Goal: Information Seeking & Learning: Check status

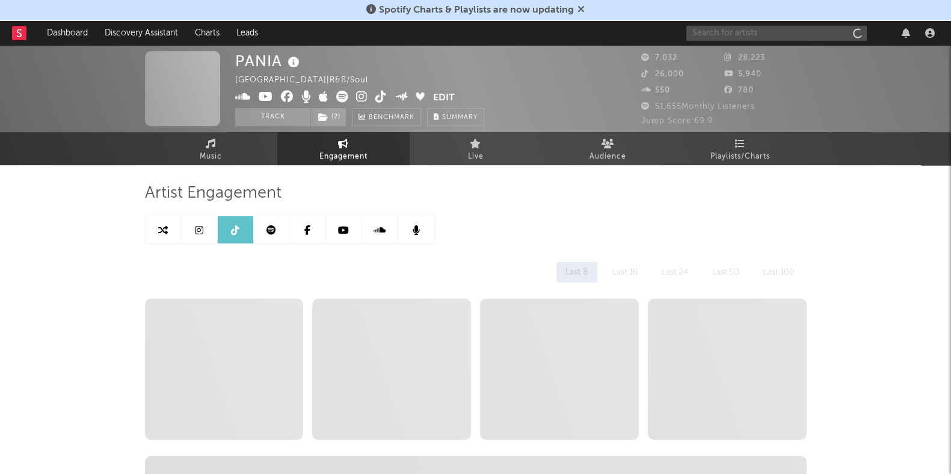
click at [750, 40] on input "text" at bounding box center [776, 33] width 180 height 15
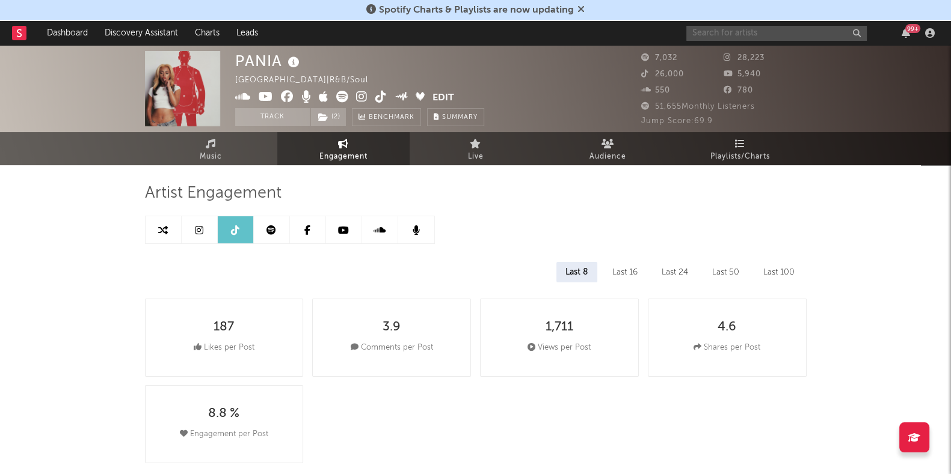
click at [765, 29] on input "text" at bounding box center [776, 33] width 180 height 15
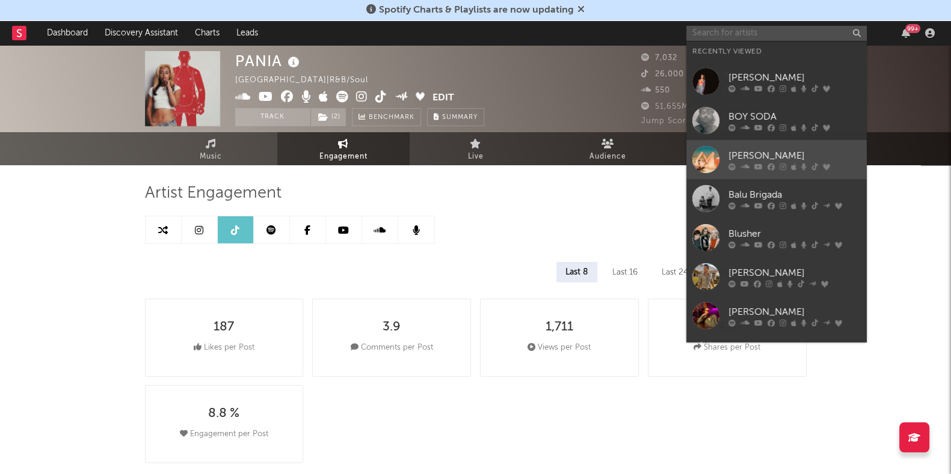
select select "6m"
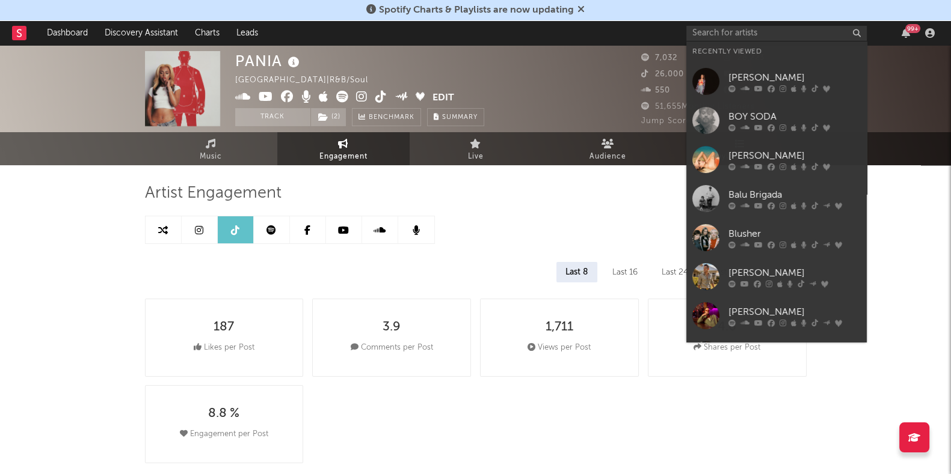
click at [769, 126] on icon at bounding box center [770, 127] width 7 height 7
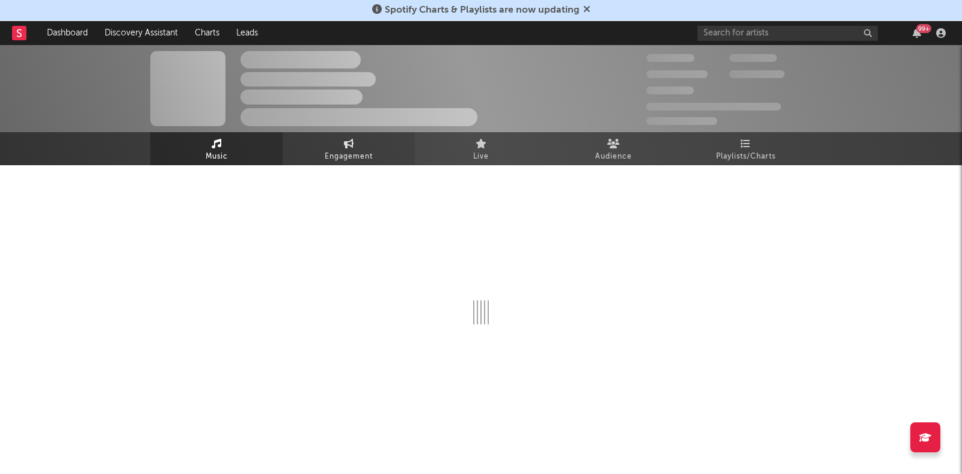
click at [364, 158] on span "Engagement" at bounding box center [349, 157] width 48 height 14
select select "1w"
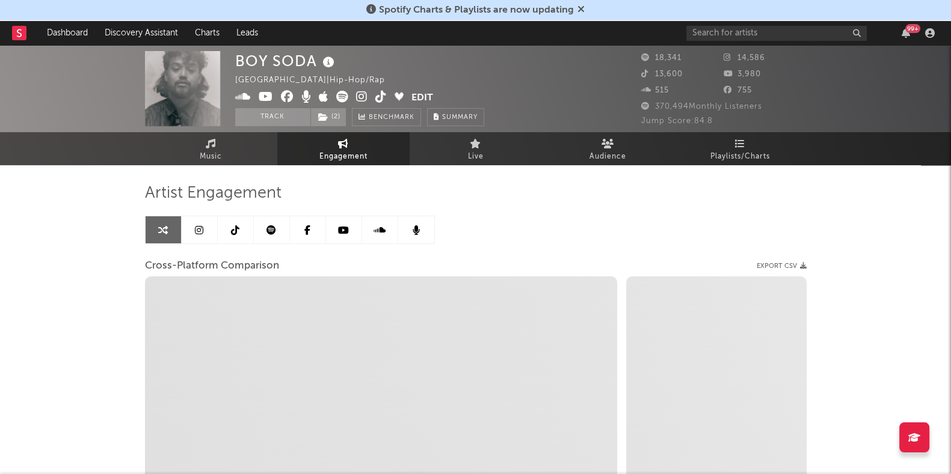
click at [210, 241] on link at bounding box center [200, 229] width 36 height 27
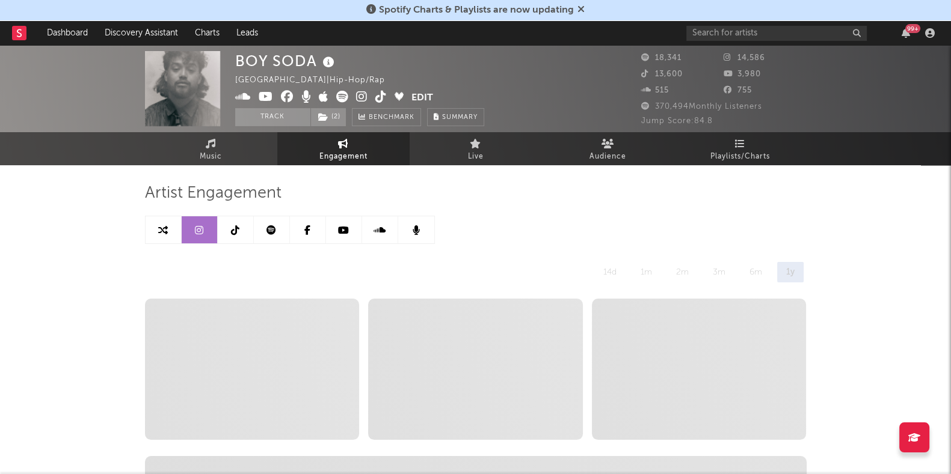
select select "6m"
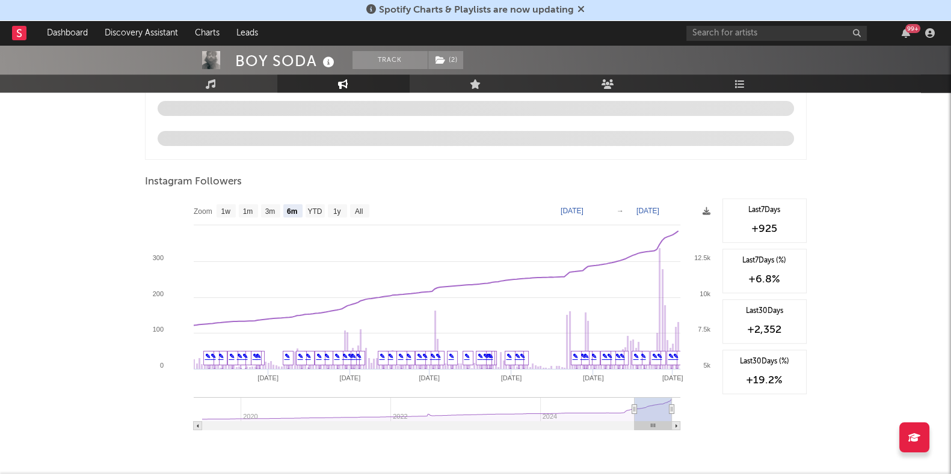
scroll to position [1278, 0]
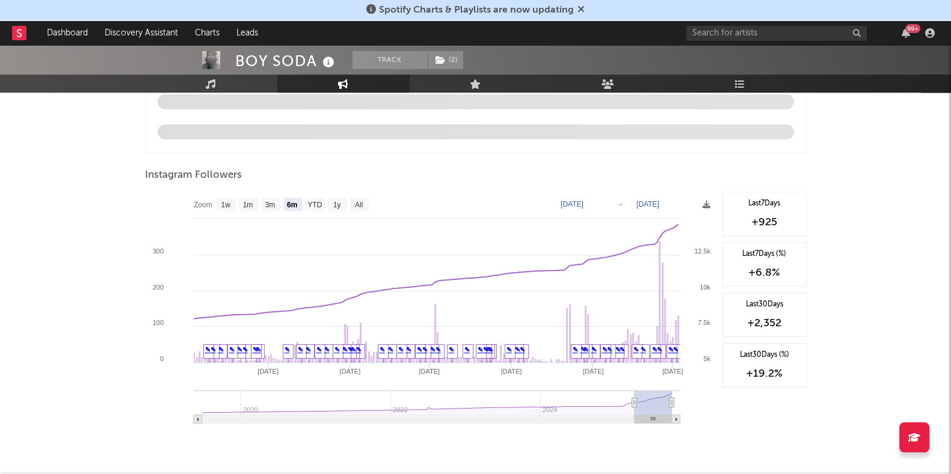
type input "[DATE]"
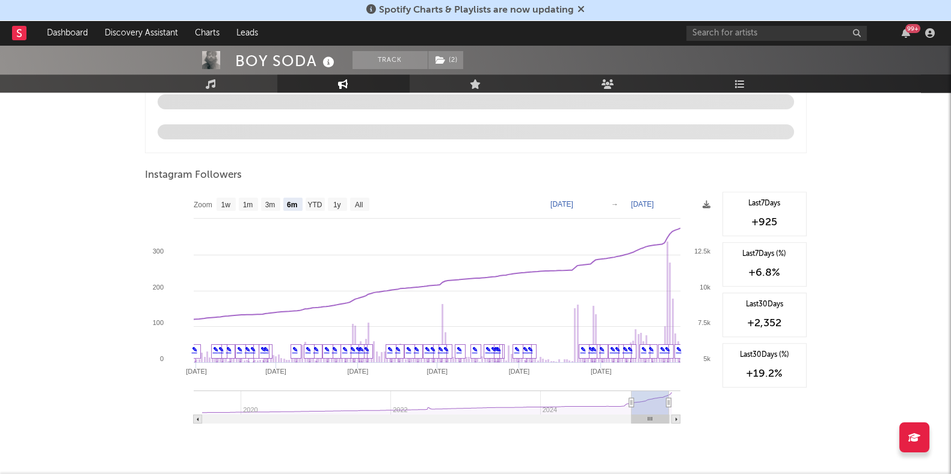
type input "[DATE]"
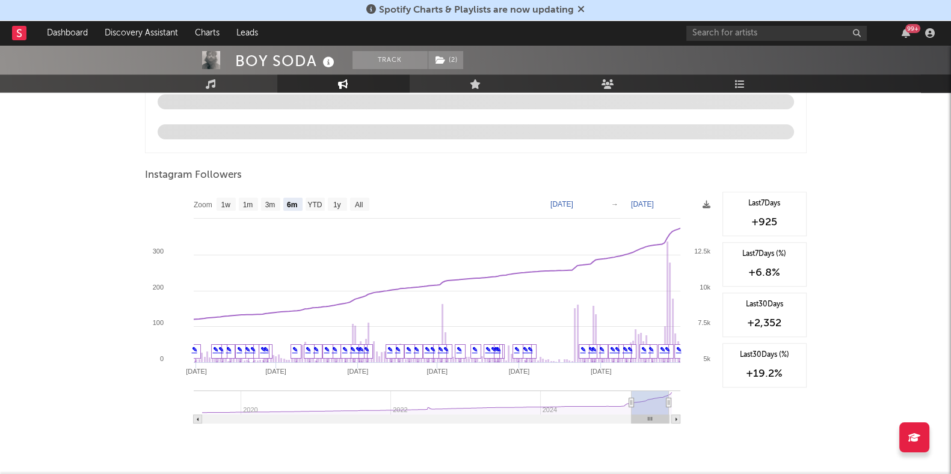
type input "[DATE]"
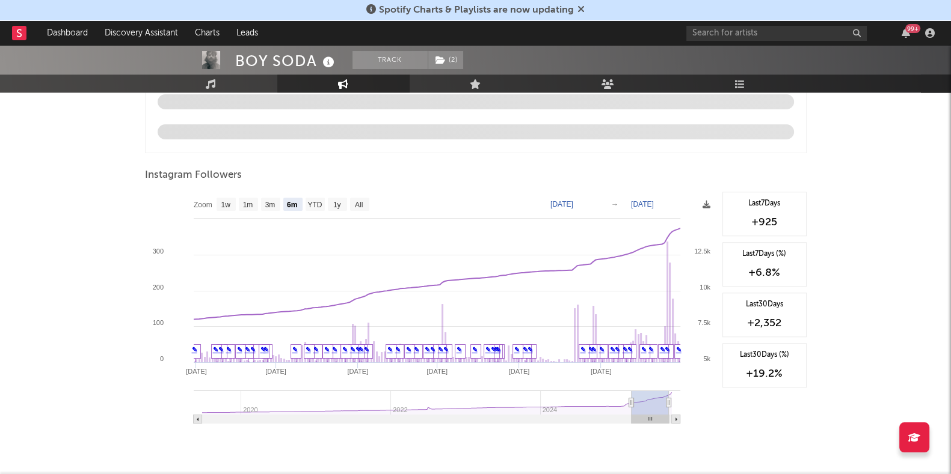
type input "[DATE]"
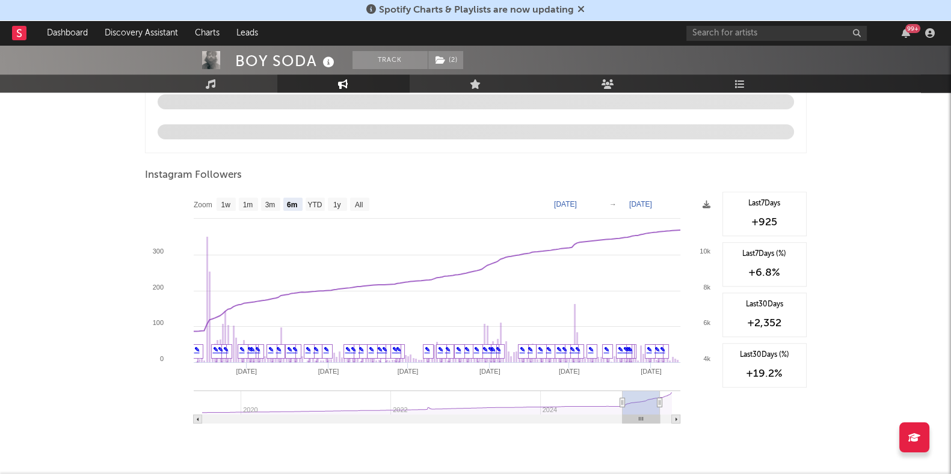
type input "[DATE]"
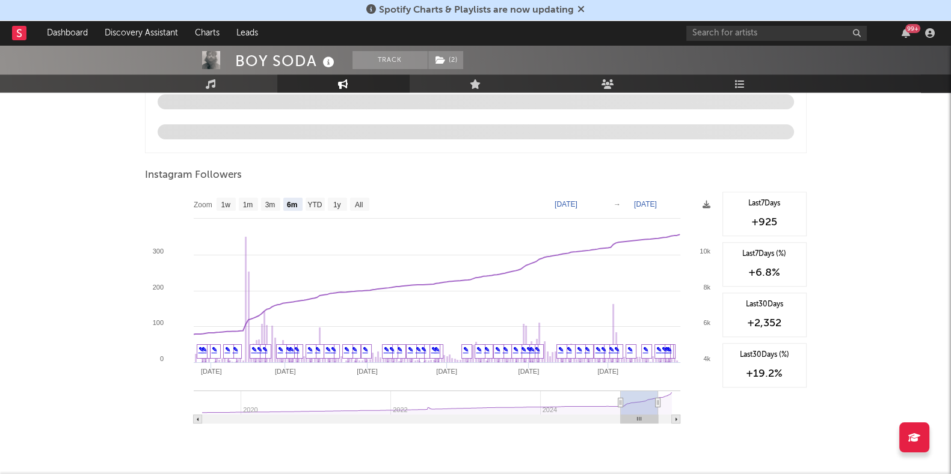
type input "[DATE]"
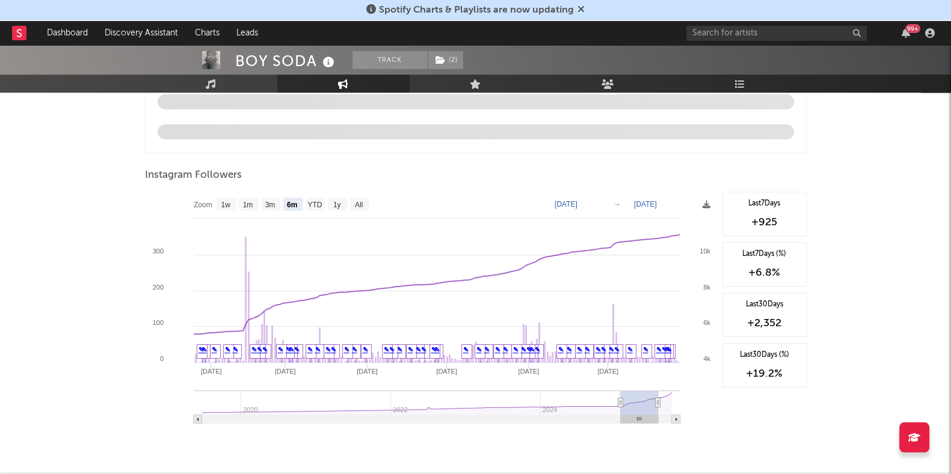
type input "[DATE]"
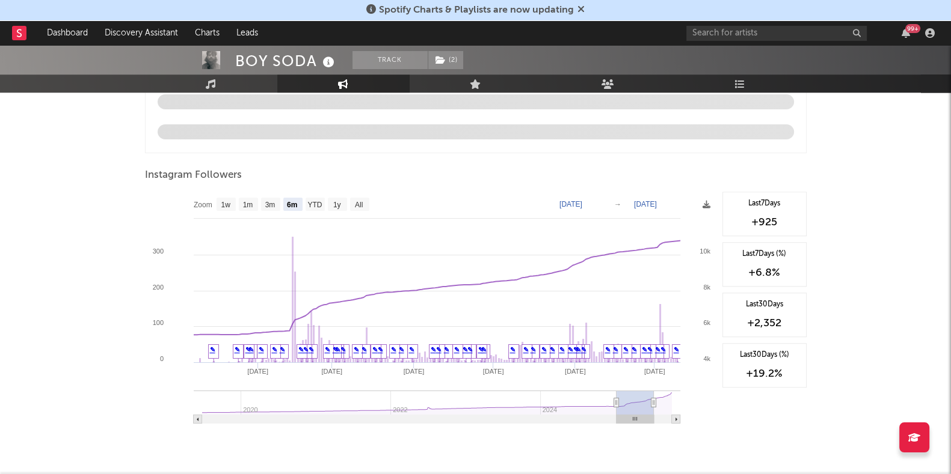
type input "[DATE]"
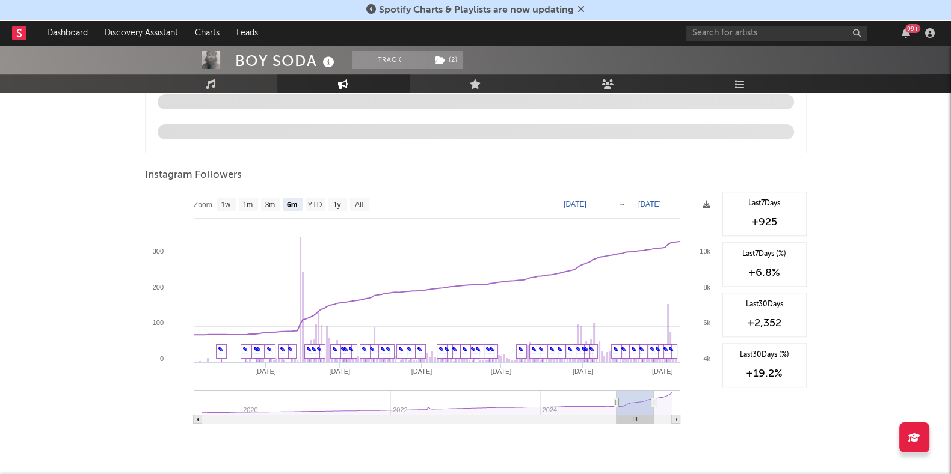
type input "[DATE]"
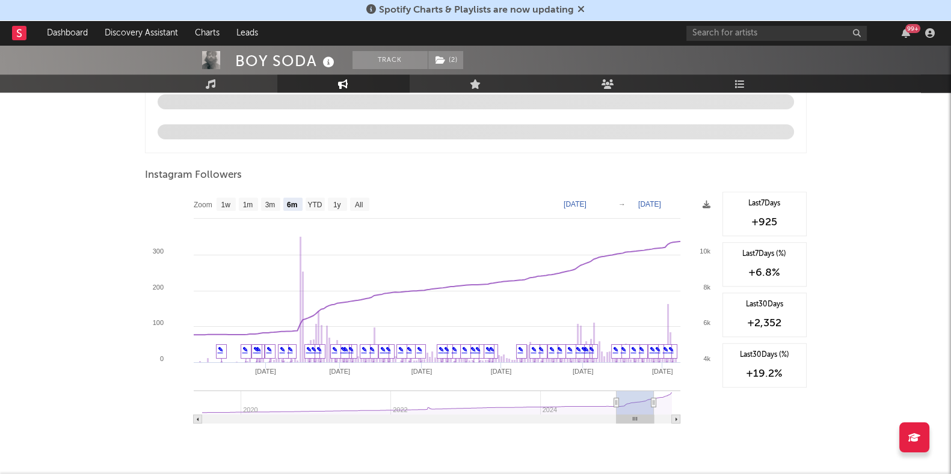
type input "[DATE]"
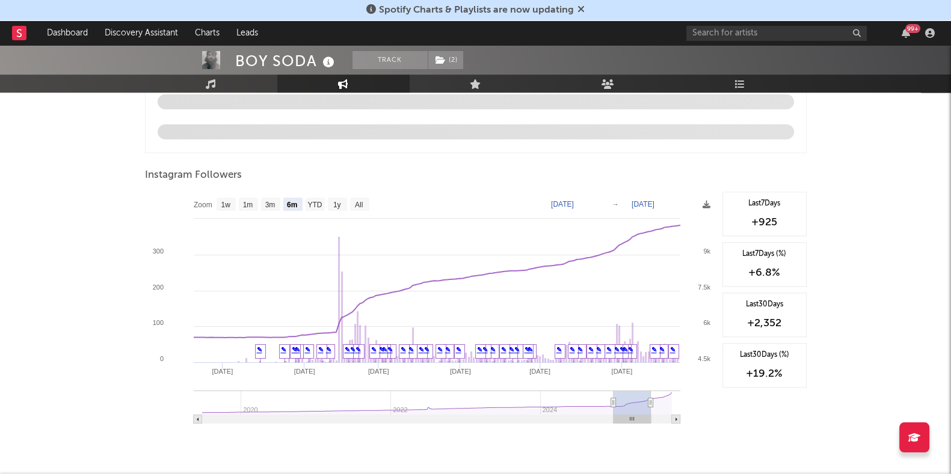
type input "[DATE]"
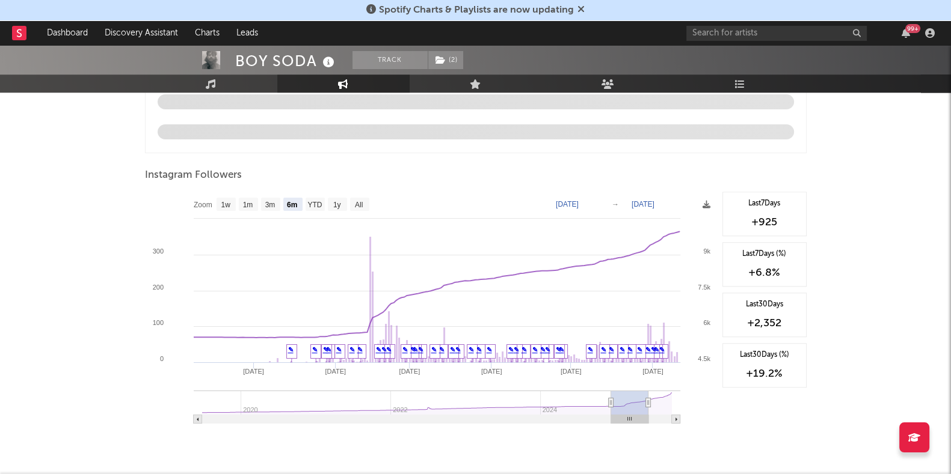
type input "[DATE]"
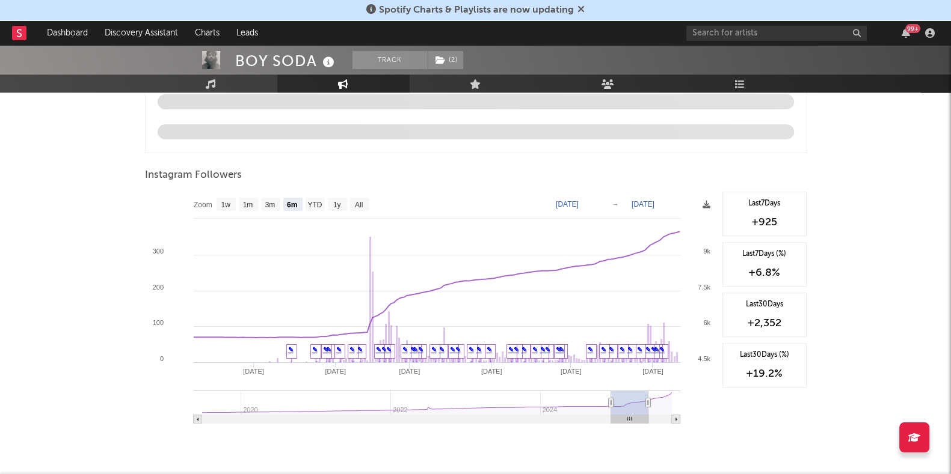
type input "[DATE]"
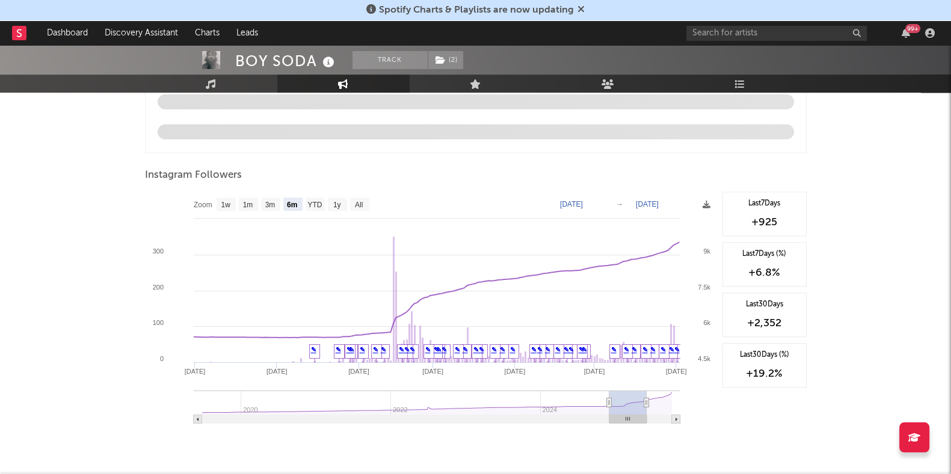
type input "[DATE]"
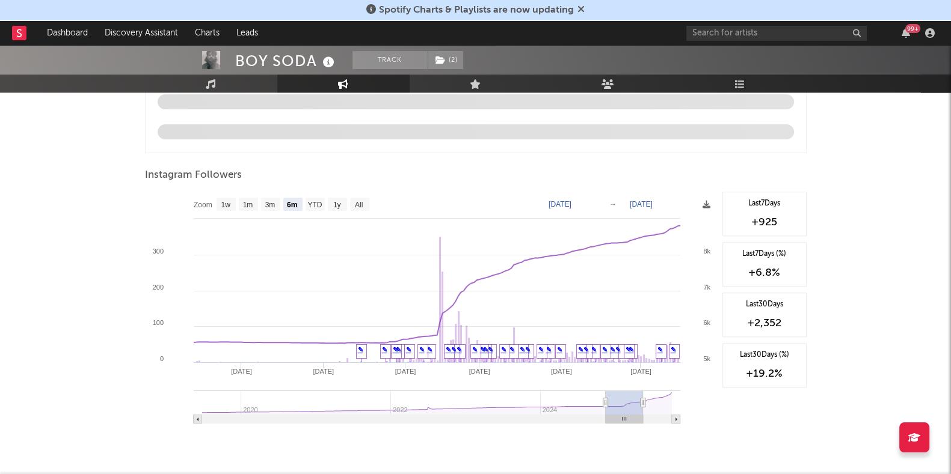
type input "[DATE]"
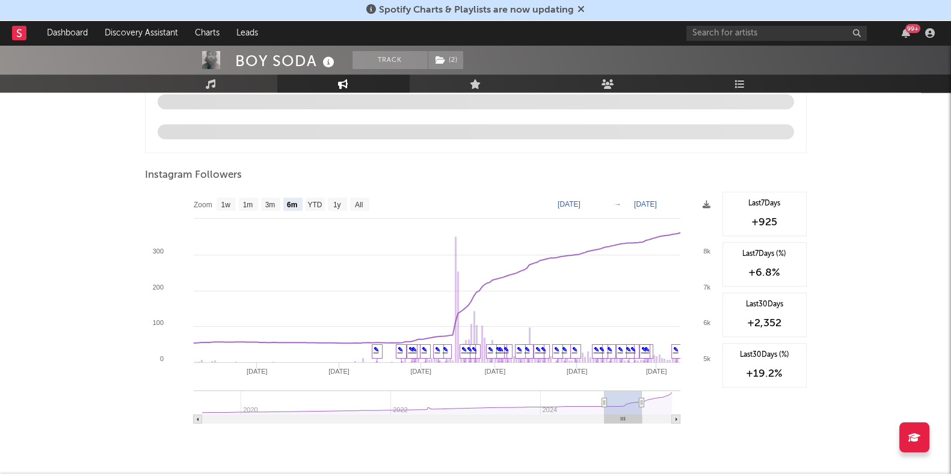
drag, startPoint x: 640, startPoint y: 401, endPoint x: 610, endPoint y: 405, distance: 29.8
click at [610, 405] on rect at bounding box center [622, 403] width 37 height 24
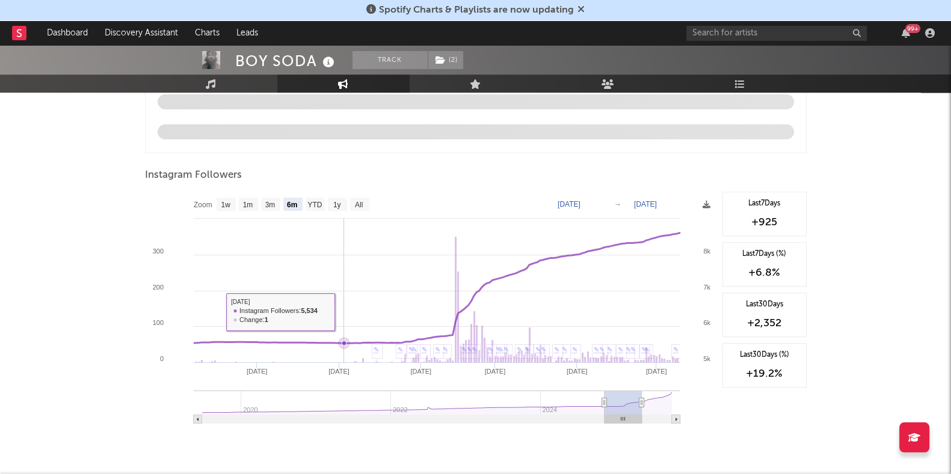
click at [343, 311] on rect at bounding box center [430, 312] width 571 height 241
